Goal: Task Accomplishment & Management: Complete application form

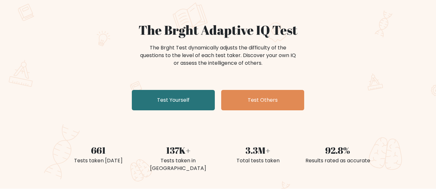
scroll to position [44, 0]
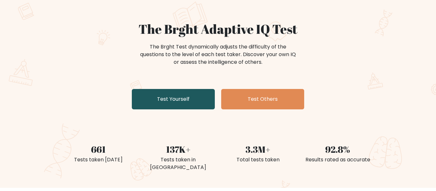
click at [164, 102] on link "Test Yourself" at bounding box center [173, 99] width 83 height 20
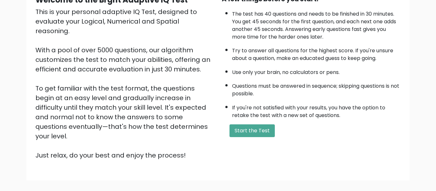
scroll to position [72, 0]
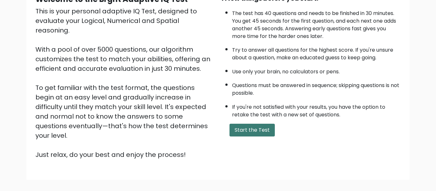
click at [263, 131] on button "Start the Test" at bounding box center [251, 130] width 45 height 13
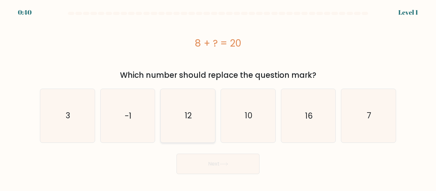
click at [170, 124] on icon "12" at bounding box center [187, 115] width 53 height 53
click at [218, 97] on input "c. 12" at bounding box center [218, 97] width 0 height 2
radio input "true"
click at [194, 162] on button "Next" at bounding box center [217, 164] width 83 height 20
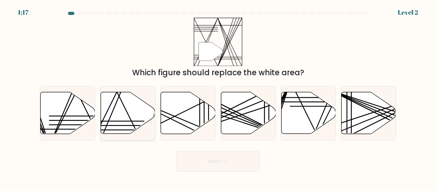
click at [144, 112] on icon at bounding box center [128, 113] width 55 height 42
click at [218, 97] on input "b." at bounding box center [218, 97] width 0 height 2
radio input "true"
click at [201, 160] on button "Next" at bounding box center [217, 161] width 83 height 20
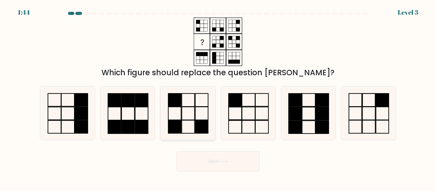
click at [196, 122] on rect at bounding box center [201, 126] width 13 height 13
click at [218, 97] on input "c." at bounding box center [218, 97] width 0 height 2
radio input "true"
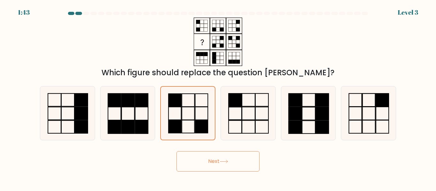
click at [214, 168] on button "Next" at bounding box center [217, 161] width 83 height 20
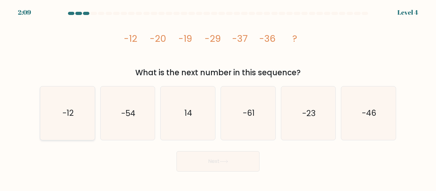
click at [68, 113] on text "-12" at bounding box center [67, 113] width 11 height 11
click at [218, 97] on input "a. -12" at bounding box center [218, 97] width 0 height 2
radio input "true"
click at [227, 163] on button "Next" at bounding box center [217, 161] width 83 height 20
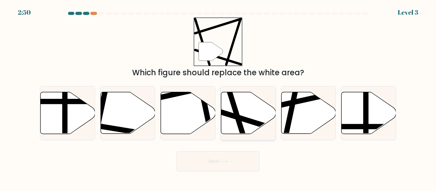
click at [236, 120] on line at bounding box center [229, 91] width 32 height 103
click at [218, 97] on input "d." at bounding box center [218, 97] width 0 height 2
radio input "true"
click at [239, 153] on button "Next" at bounding box center [217, 161] width 83 height 20
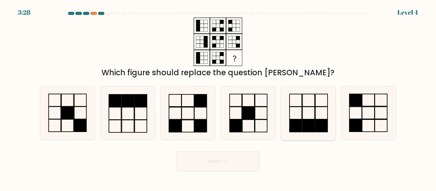
click at [297, 113] on icon at bounding box center [307, 112] width 53 height 53
click at [218, 97] on input "e." at bounding box center [218, 97] width 0 height 2
radio input "true"
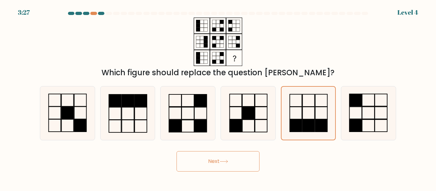
click at [241, 162] on button "Next" at bounding box center [217, 161] width 83 height 20
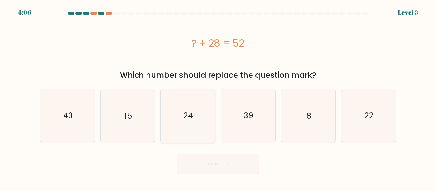
click at [198, 105] on icon "24" at bounding box center [187, 115] width 53 height 53
click at [218, 97] on input "c. 24" at bounding box center [218, 97] width 0 height 2
radio input "true"
click at [206, 162] on button "Next" at bounding box center [217, 164] width 83 height 20
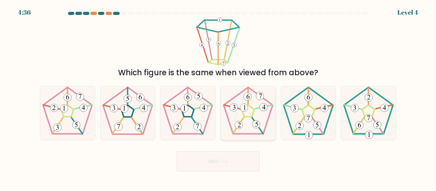
click at [246, 111] on icon at bounding box center [247, 112] width 53 height 53
click at [218, 97] on input "d." at bounding box center [218, 97] width 0 height 2
radio input "true"
click at [308, 104] on 169 at bounding box center [308, 96] width 0 height 16
click at [218, 97] on input "e." at bounding box center [218, 97] width 0 height 2
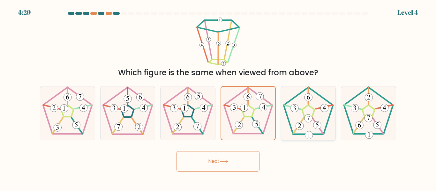
radio input "true"
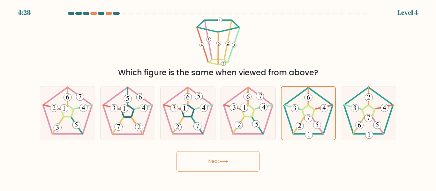
click at [239, 160] on button "Next" at bounding box center [217, 161] width 83 height 20
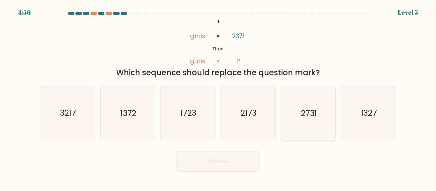
click at [318, 115] on icon "2731" at bounding box center [307, 112] width 53 height 53
click at [218, 97] on input "e. 2731" at bounding box center [218, 97] width 0 height 2
radio input "true"
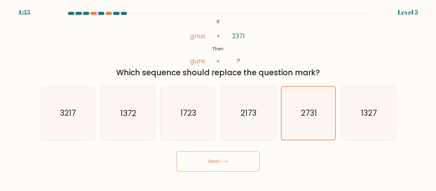
click at [221, 160] on icon at bounding box center [224, 162] width 9 height 4
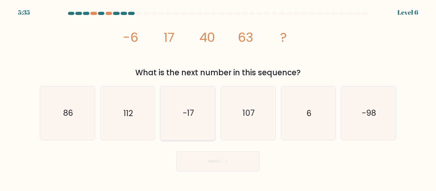
click at [173, 109] on icon "-17" at bounding box center [187, 112] width 53 height 53
click at [218, 97] on input "c. -17" at bounding box center [218, 97] width 0 height 2
radio input "true"
click at [199, 162] on button "Next" at bounding box center [217, 161] width 83 height 20
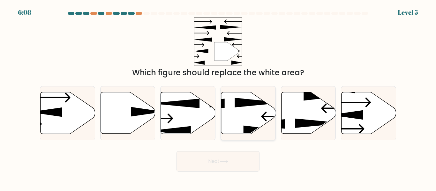
click at [261, 127] on icon at bounding box center [248, 113] width 55 height 42
click at [218, 97] on input "d." at bounding box center [218, 97] width 0 height 2
radio input "true"
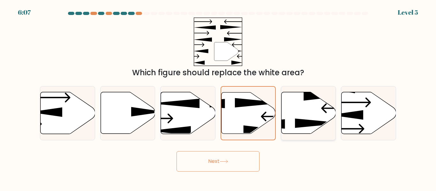
click at [315, 127] on icon at bounding box center [308, 113] width 55 height 42
click at [218, 97] on input "e." at bounding box center [218, 97] width 0 height 2
radio input "true"
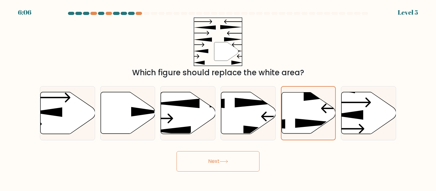
click at [248, 160] on button "Next" at bounding box center [217, 161] width 83 height 20
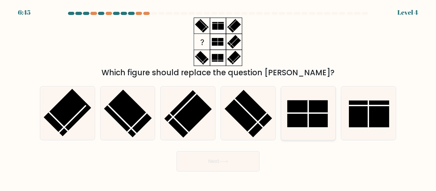
click at [297, 113] on line at bounding box center [307, 113] width 40 height 0
click at [218, 97] on input "e." at bounding box center [218, 97] width 0 height 2
radio input "true"
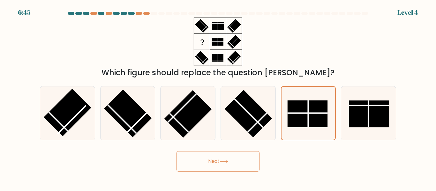
click at [228, 163] on icon at bounding box center [224, 162] width 9 height 4
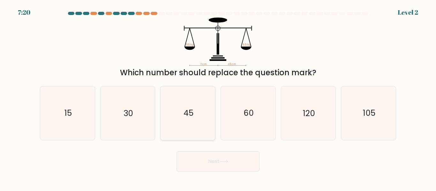
click at [194, 119] on icon "45" at bounding box center [187, 112] width 53 height 53
click at [218, 97] on input "c. 45" at bounding box center [218, 97] width 0 height 2
radio input "true"
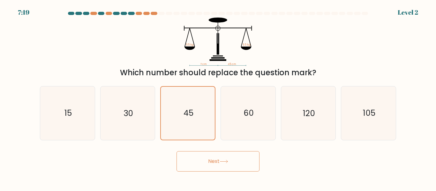
click at [205, 159] on button "Next" at bounding box center [217, 161] width 83 height 20
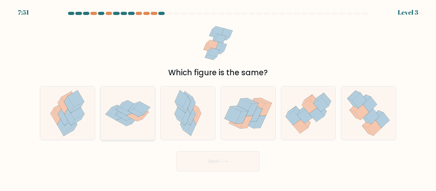
click at [131, 125] on icon at bounding box center [128, 113] width 55 height 38
click at [218, 97] on input "b." at bounding box center [218, 97] width 0 height 2
radio input "true"
click at [219, 172] on body "7:51 Level 3" at bounding box center [218, 95] width 436 height 191
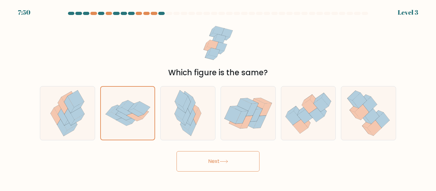
click at [217, 164] on button "Next" at bounding box center [217, 161] width 83 height 20
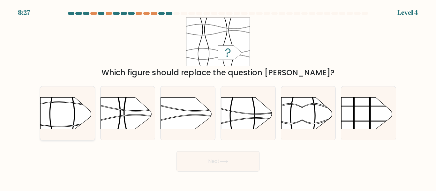
click at [72, 113] on rect at bounding box center [95, 88] width 142 height 108
click at [218, 97] on input "a." at bounding box center [218, 97] width 0 height 2
radio input "true"
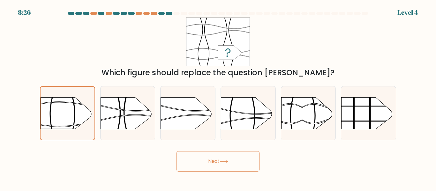
click at [197, 157] on button "Next" at bounding box center [217, 161] width 83 height 20
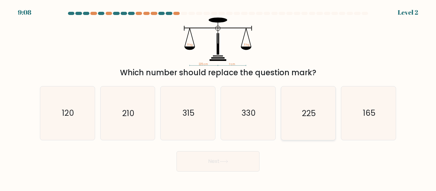
click at [328, 117] on icon "225" at bounding box center [307, 112] width 53 height 53
click at [218, 97] on input "e. 225" at bounding box center [218, 97] width 0 height 2
radio input "true"
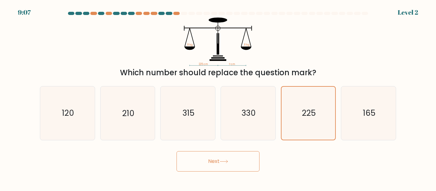
click at [224, 164] on button "Next" at bounding box center [217, 161] width 83 height 20
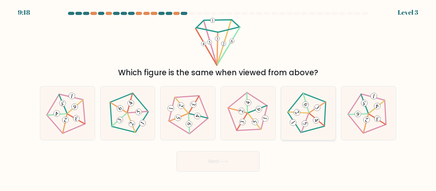
click at [296, 126] on 207 at bounding box center [310, 112] width 53 height 53
click at [218, 97] on input "e." at bounding box center [218, 97] width 0 height 2
radio input "true"
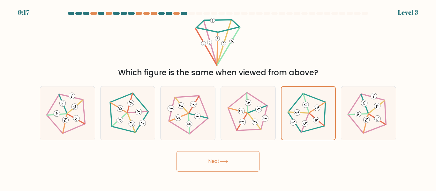
click at [225, 158] on button "Next" at bounding box center [217, 161] width 83 height 20
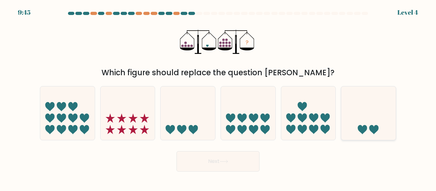
click at [356, 111] on icon at bounding box center [368, 113] width 55 height 45
click at [218, 97] on input "f." at bounding box center [218, 97] width 0 height 2
radio input "true"
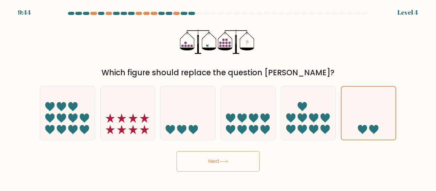
click at [212, 169] on button "Next" at bounding box center [217, 161] width 83 height 20
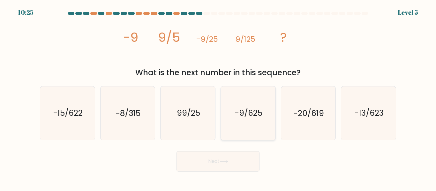
click at [240, 120] on icon "-9/625" at bounding box center [247, 112] width 53 height 53
click at [218, 97] on input "d. -9/625" at bounding box center [218, 97] width 0 height 2
radio input "true"
click at [223, 160] on icon at bounding box center [224, 162] width 9 height 4
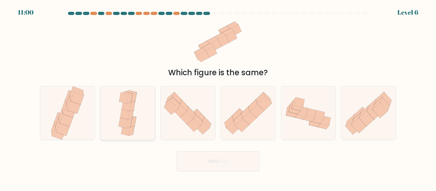
click at [144, 123] on div at bounding box center [127, 113] width 55 height 54
click at [218, 97] on input "b." at bounding box center [218, 97] width 0 height 2
radio input "true"
click at [84, 131] on icon at bounding box center [67, 112] width 36 height 53
click at [218, 97] on input "a." at bounding box center [218, 97] width 0 height 2
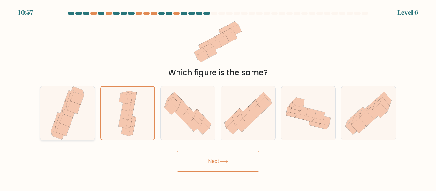
radio input "true"
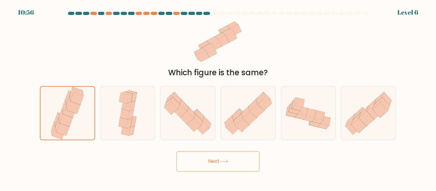
click at [228, 162] on icon at bounding box center [224, 162] width 9 height 4
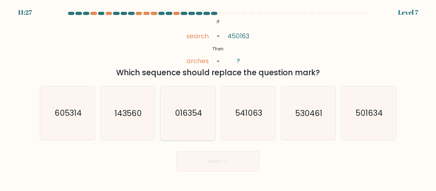
click at [201, 109] on text "016354" at bounding box center [188, 113] width 27 height 11
click at [218, 97] on input "c. 016354" at bounding box center [218, 97] width 0 height 2
radio input "true"
click at [214, 164] on button "Next" at bounding box center [217, 161] width 83 height 20
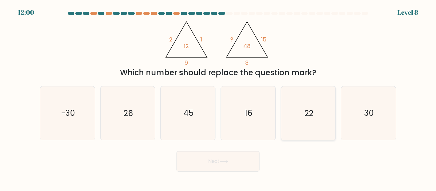
click at [310, 111] on text "22" at bounding box center [308, 113] width 9 height 11
click at [218, 97] on input "e. 22" at bounding box center [218, 97] width 0 height 2
radio input "true"
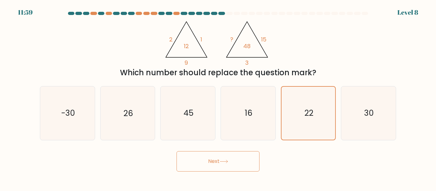
click at [248, 162] on button "Next" at bounding box center [217, 161] width 83 height 20
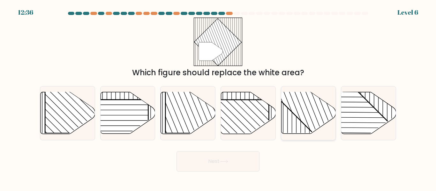
click at [302, 119] on rect at bounding box center [324, 91] width 107 height 107
click at [218, 97] on input "e." at bounding box center [218, 97] width 0 height 2
radio input "true"
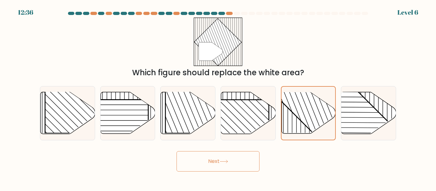
click at [226, 163] on icon at bounding box center [224, 162] width 9 height 4
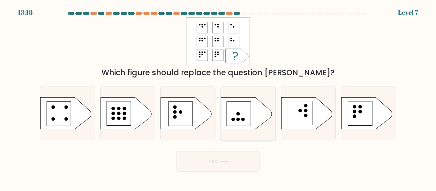
click at [246, 112] on rect at bounding box center [239, 113] width 24 height 24
click at [218, 97] on input "d." at bounding box center [218, 97] width 0 height 2
radio input "true"
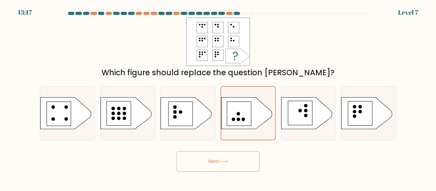
click at [234, 164] on button "Next" at bounding box center [217, 161] width 83 height 20
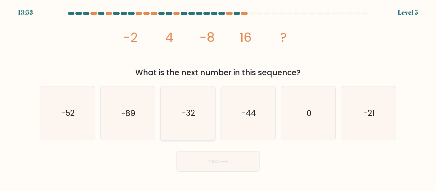
click at [190, 121] on icon "-32" at bounding box center [187, 112] width 53 height 53
click at [218, 97] on input "c. -32" at bounding box center [218, 97] width 0 height 2
radio input "true"
click at [189, 156] on button "Next" at bounding box center [217, 161] width 83 height 20
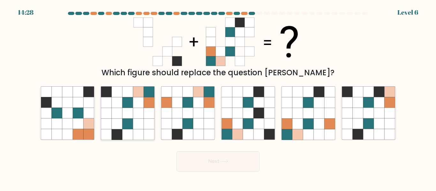
click at [146, 117] on icon at bounding box center [149, 113] width 11 height 11
click at [218, 97] on input "b." at bounding box center [218, 97] width 0 height 2
radio input "true"
click at [212, 177] on body "14:27 Level 6" at bounding box center [218, 95] width 436 height 191
click at [211, 167] on button "Next" at bounding box center [217, 161] width 83 height 20
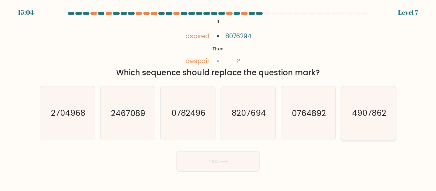
click at [369, 103] on icon "4907862" at bounding box center [368, 112] width 53 height 53
click at [218, 97] on input "f. 4907862" at bounding box center [218, 97] width 0 height 2
radio input "true"
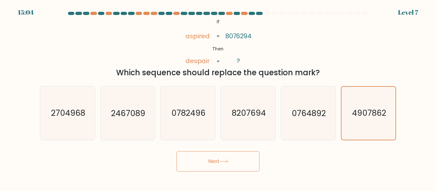
click at [250, 159] on button "Next" at bounding box center [217, 161] width 83 height 20
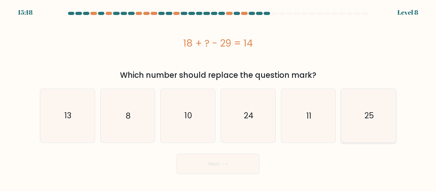
click at [361, 116] on icon "25" at bounding box center [368, 115] width 53 height 53
click at [218, 97] on input "f. 25" at bounding box center [218, 97] width 0 height 2
radio input "true"
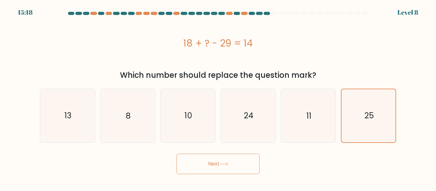
click at [204, 172] on button "Next" at bounding box center [217, 164] width 83 height 20
click at [206, 167] on button "Next" at bounding box center [217, 164] width 83 height 20
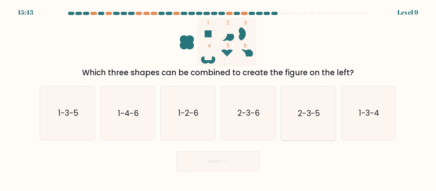
click at [321, 130] on icon "2-3-5" at bounding box center [307, 112] width 53 height 53
click at [218, 97] on input "e. 2-3-5" at bounding box center [218, 97] width 0 height 2
radio input "true"
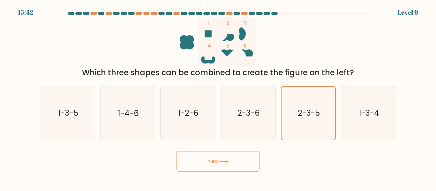
click at [199, 167] on button "Next" at bounding box center [217, 161] width 83 height 20
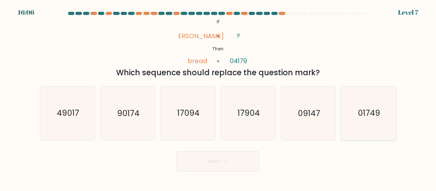
click at [384, 115] on icon "01749" at bounding box center [368, 112] width 53 height 53
click at [218, 97] on input "f. 01749" at bounding box center [218, 97] width 0 height 2
radio input "true"
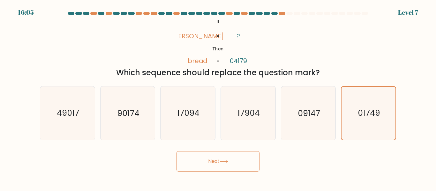
click at [239, 162] on button "Next" at bounding box center [217, 161] width 83 height 20
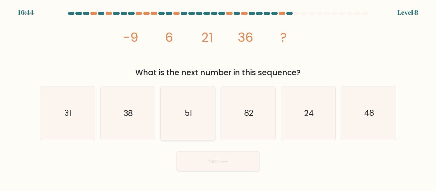
click at [200, 130] on icon "51" at bounding box center [187, 112] width 53 height 53
click at [218, 97] on input "c. 51" at bounding box center [218, 97] width 0 height 2
radio input "true"
click at [207, 161] on button "Next" at bounding box center [217, 161] width 83 height 20
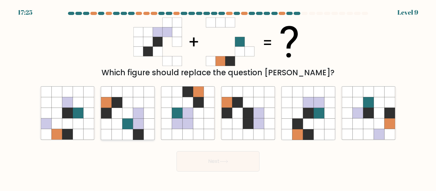
click at [149, 115] on icon at bounding box center [149, 113] width 11 height 11
click at [218, 97] on input "b." at bounding box center [218, 97] width 0 height 2
radio input "true"
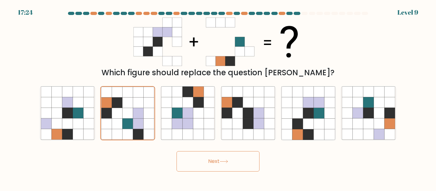
click at [201, 159] on button "Next" at bounding box center [217, 161] width 83 height 20
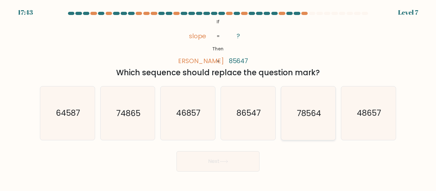
click at [303, 125] on icon "78564" at bounding box center [307, 112] width 53 height 53
click at [218, 97] on input "e. 78564" at bounding box center [218, 97] width 0 height 2
radio input "true"
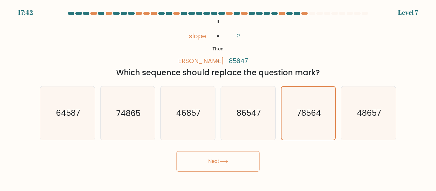
click at [223, 165] on button "Next" at bounding box center [217, 161] width 83 height 20
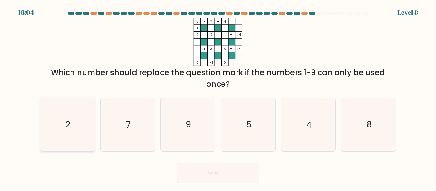
click at [54, 121] on icon "2" at bounding box center [67, 124] width 53 height 53
click at [218, 97] on input "a. 2" at bounding box center [218, 97] width 0 height 2
radio input "true"
click at [250, 176] on button "Next" at bounding box center [217, 173] width 83 height 20
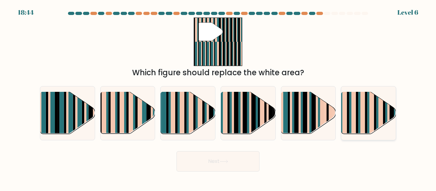
click at [364, 131] on rect at bounding box center [362, 109] width 4 height 54
click at [218, 97] on input "f." at bounding box center [218, 97] width 0 height 2
radio input "true"
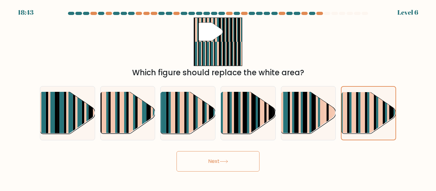
click at [213, 153] on button "Next" at bounding box center [217, 161] width 83 height 20
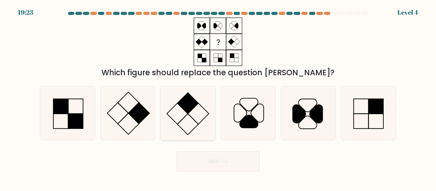
click at [195, 109] on icon at bounding box center [187, 112] width 53 height 53
click at [218, 97] on input "c." at bounding box center [218, 97] width 0 height 2
radio input "true"
click at [206, 160] on button "Next" at bounding box center [217, 161] width 83 height 20
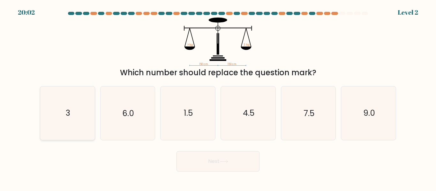
click at [52, 123] on icon "3" at bounding box center [67, 112] width 53 height 53
click at [218, 97] on input "a. 3" at bounding box center [218, 97] width 0 height 2
radio input "true"
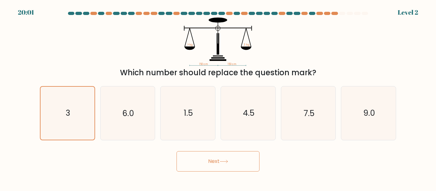
click at [234, 166] on button "Next" at bounding box center [217, 161] width 83 height 20
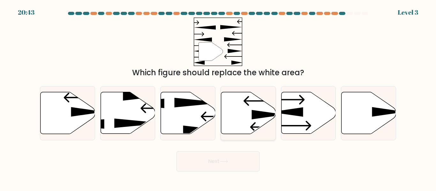
click at [249, 124] on icon at bounding box center [248, 113] width 55 height 42
click at [218, 97] on input "d." at bounding box center [218, 97] width 0 height 2
radio input "true"
click at [228, 158] on button "Next" at bounding box center [217, 161] width 83 height 20
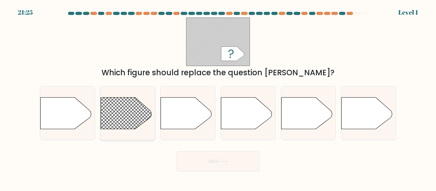
click at [129, 122] on rect at bounding box center [93, 87] width 142 height 108
click at [218, 97] on input "b." at bounding box center [218, 97] width 0 height 2
radio input "true"
click at [219, 167] on button "Next" at bounding box center [217, 161] width 83 height 20
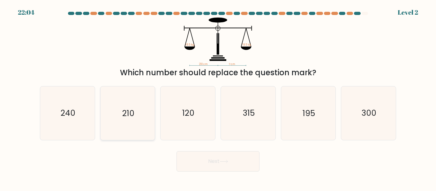
click at [149, 119] on icon "210" at bounding box center [127, 112] width 53 height 53
click at [218, 97] on input "b. 210" at bounding box center [218, 97] width 0 height 2
radio input "true"
click at [205, 160] on button "Next" at bounding box center [217, 161] width 83 height 20
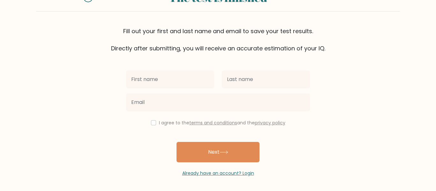
scroll to position [33, 0]
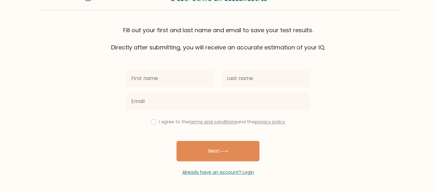
click at [192, 80] on input "text" at bounding box center [170, 79] width 88 height 18
type input "Eleanor"
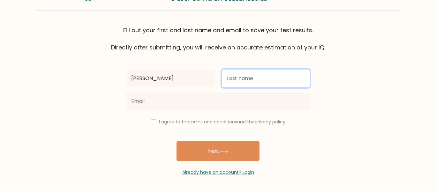
click at [234, 77] on input "text" at bounding box center [266, 79] width 88 height 18
type input "Dippold"
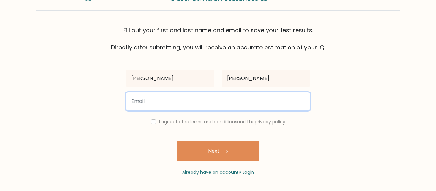
click at [252, 105] on input "email" at bounding box center [218, 102] width 184 height 18
type input "ecvetgirl@gmail.com"
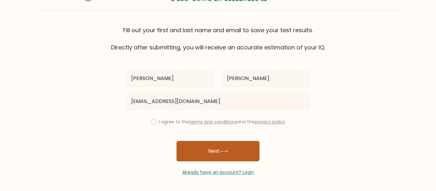
click at [217, 145] on button "Next" at bounding box center [217, 151] width 83 height 20
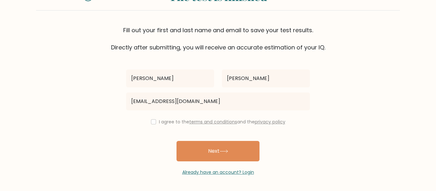
click at [149, 118] on div "I agree to the terms and conditions and the privacy policy" at bounding box center [217, 122] width 191 height 8
click at [151, 120] on input "checkbox" at bounding box center [153, 121] width 5 height 5
checkbox input "true"
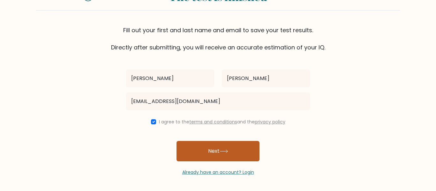
click at [192, 155] on button "Next" at bounding box center [217, 151] width 83 height 20
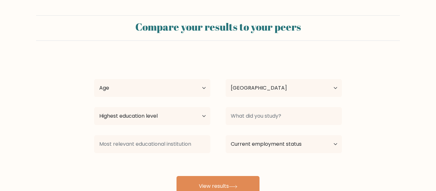
select select "US"
click at [179, 91] on select "Age Under 18 years old 18-24 years old 25-34 years old 35-44 years old 45-54 ye…" at bounding box center [152, 88] width 116 height 18
select select "min_18"
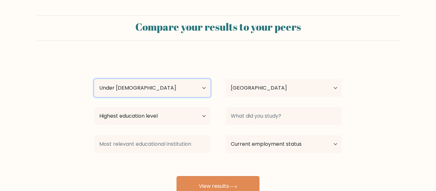
click at [94, 79] on select "Age Under 18 years old 18-24 years old 25-34 years old 35-44 years old 45-54 ye…" at bounding box center [152, 88] width 116 height 18
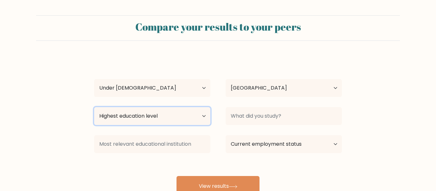
click at [201, 117] on select "Highest education level No schooling Primary Lower Secondary Upper Secondary Oc…" at bounding box center [152, 116] width 116 height 18
select select "primary"
click at [94, 107] on select "Highest education level No schooling Primary Lower Secondary Upper Secondary Oc…" at bounding box center [152, 116] width 116 height 18
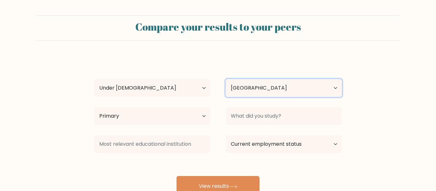
click at [308, 94] on select "Country Afghanistan Albania Algeria American Samoa Andorra Angola Anguilla Anta…" at bounding box center [284, 88] width 116 height 18
click at [349, 105] on form "Compare your results to your peers Eleanor Dippold Age Under 18 years old 18-24…" at bounding box center [218, 105] width 436 height 181
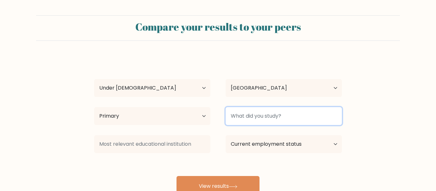
click at [330, 109] on input at bounding box center [284, 116] width 116 height 18
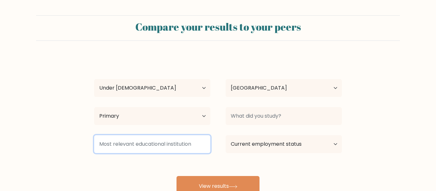
click at [165, 139] on input at bounding box center [152, 144] width 116 height 18
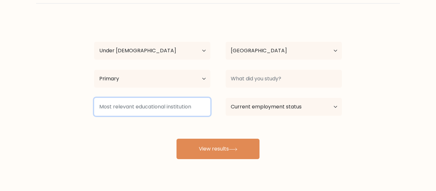
scroll to position [35, 0]
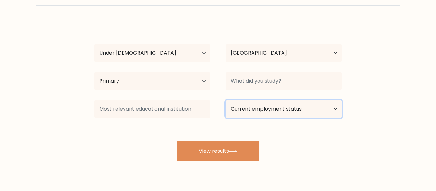
click at [275, 101] on select "Current employment status Employed Student Retired Other / prefer not to answer" at bounding box center [284, 109] width 116 height 18
select select "student"
click at [226, 100] on select "Current employment status Employed Student Retired Other / prefer not to answer" at bounding box center [284, 109] width 116 height 18
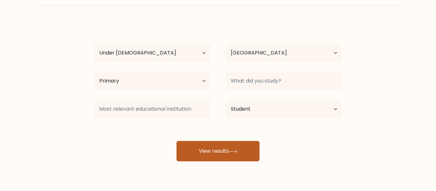
click at [226, 155] on button "View results" at bounding box center [217, 151] width 83 height 20
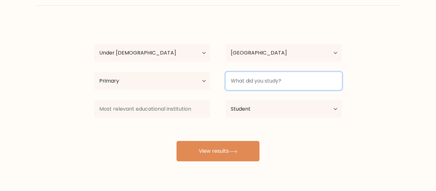
click at [263, 82] on input at bounding box center [284, 81] width 116 height 18
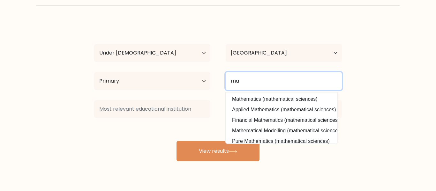
type input "m"
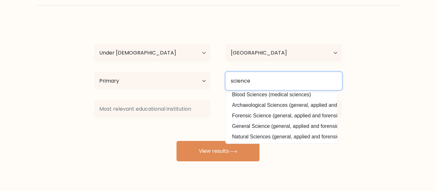
scroll to position [0, 0]
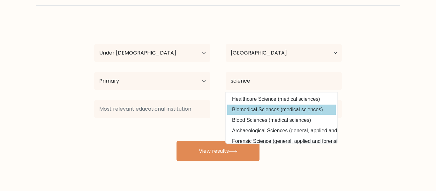
click at [329, 111] on option "Biomedical Sciences (medical sciences)" at bounding box center [281, 110] width 108 height 10
type input "Biomedical Sciences"
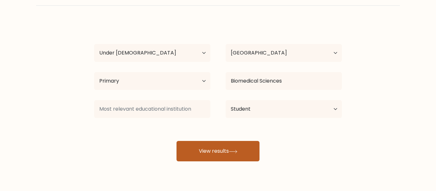
click at [216, 147] on button "View results" at bounding box center [217, 151] width 83 height 20
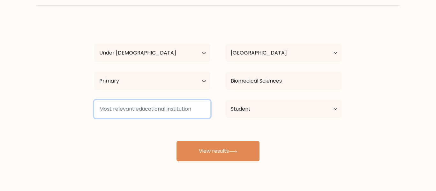
click at [204, 112] on input at bounding box center [152, 109] width 116 height 18
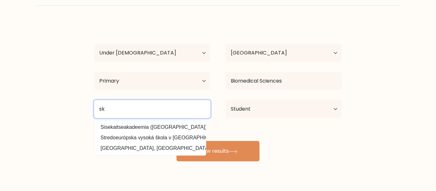
type input "s"
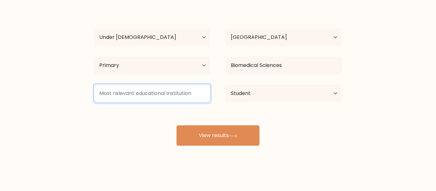
scroll to position [50, 0]
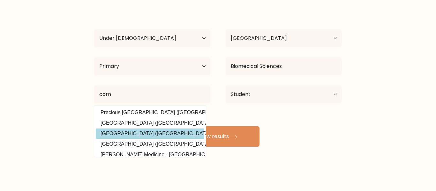
click at [144, 130] on option "Cornell University (United States)" at bounding box center [150, 134] width 108 height 10
type input "[GEOGRAPHIC_DATA]"
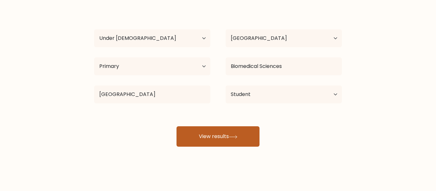
click at [201, 141] on button "View results" at bounding box center [217, 136] width 83 height 20
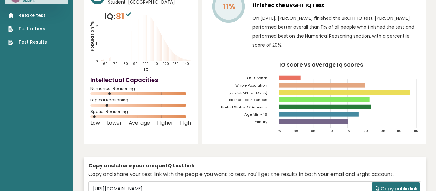
scroll to position [44, 0]
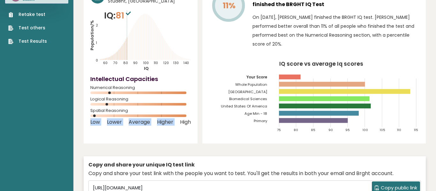
drag, startPoint x: 94, startPoint y: 114, endPoint x: 183, endPoint y: 132, distance: 90.5
click at [183, 132] on div "[PERSON_NAME] Student, [GEOGRAPHIC_DATA] IQ: 81 Population/% IQ 0 1 2 60 70 80 …" at bounding box center [141, 63] width 114 height 161
click at [181, 138] on div "[PERSON_NAME] Student, [GEOGRAPHIC_DATA] IQ: 81 Population/% IQ 0 1 2 60 70 80 …" at bounding box center [141, 63] width 114 height 161
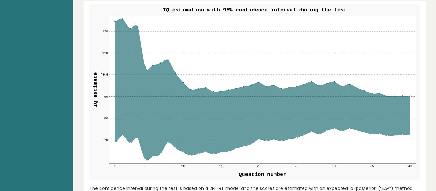
scroll to position [786, 0]
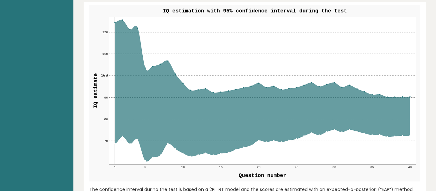
click at [146, 69] on rect at bounding box center [262, 90] width 307 height 147
click at [148, 69] on rect at bounding box center [262, 90] width 307 height 147
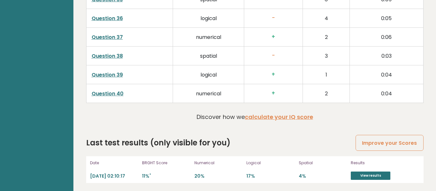
scroll to position [1688, 0]
